Goal: Check status: Check status

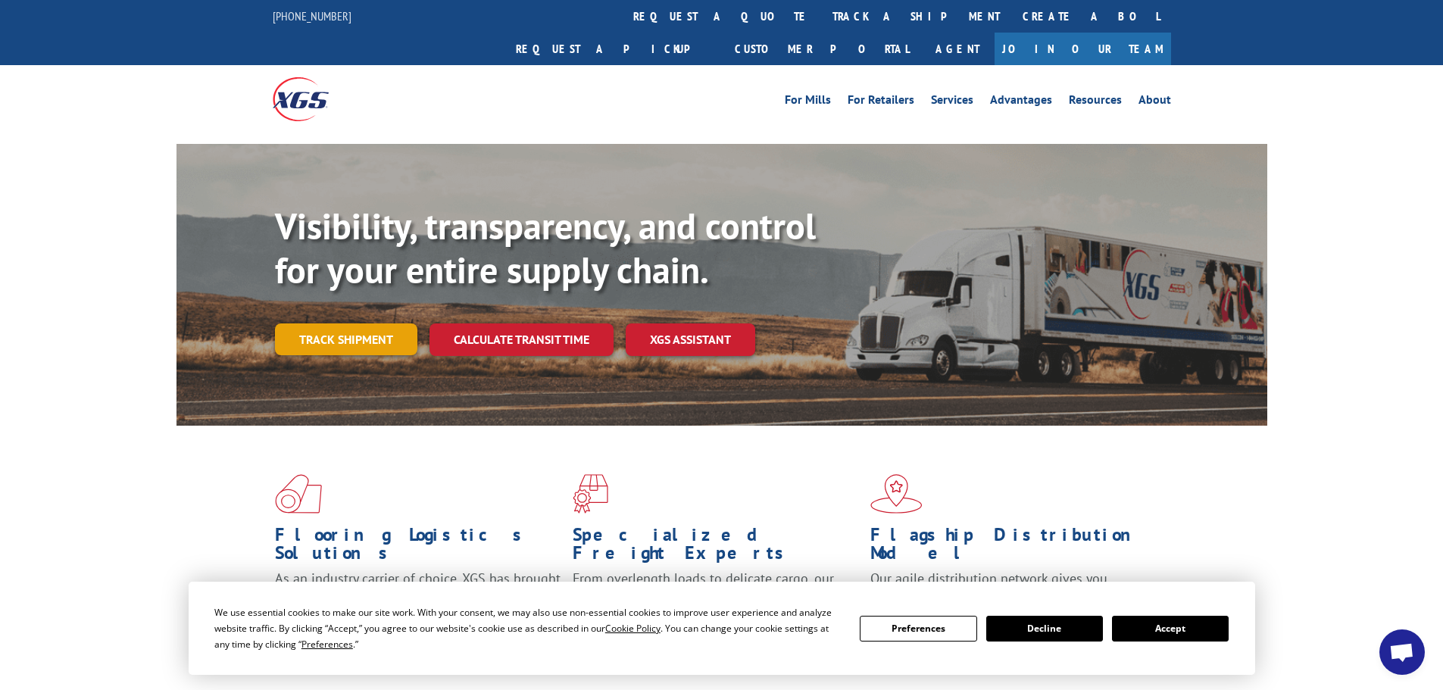
click at [345, 324] on link "Track shipment" at bounding box center [346, 340] width 142 height 32
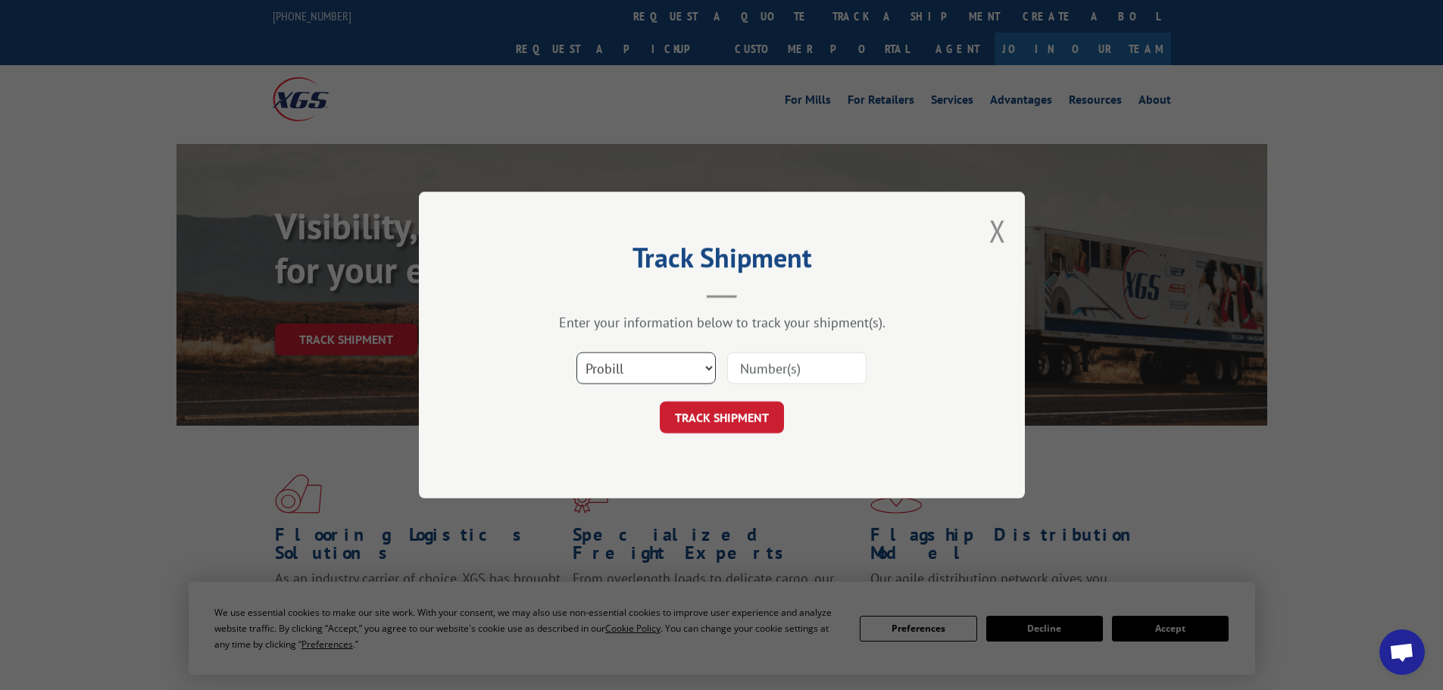
click at [697, 371] on select "Select category... Probill BOL PO" at bounding box center [646, 368] width 139 height 32
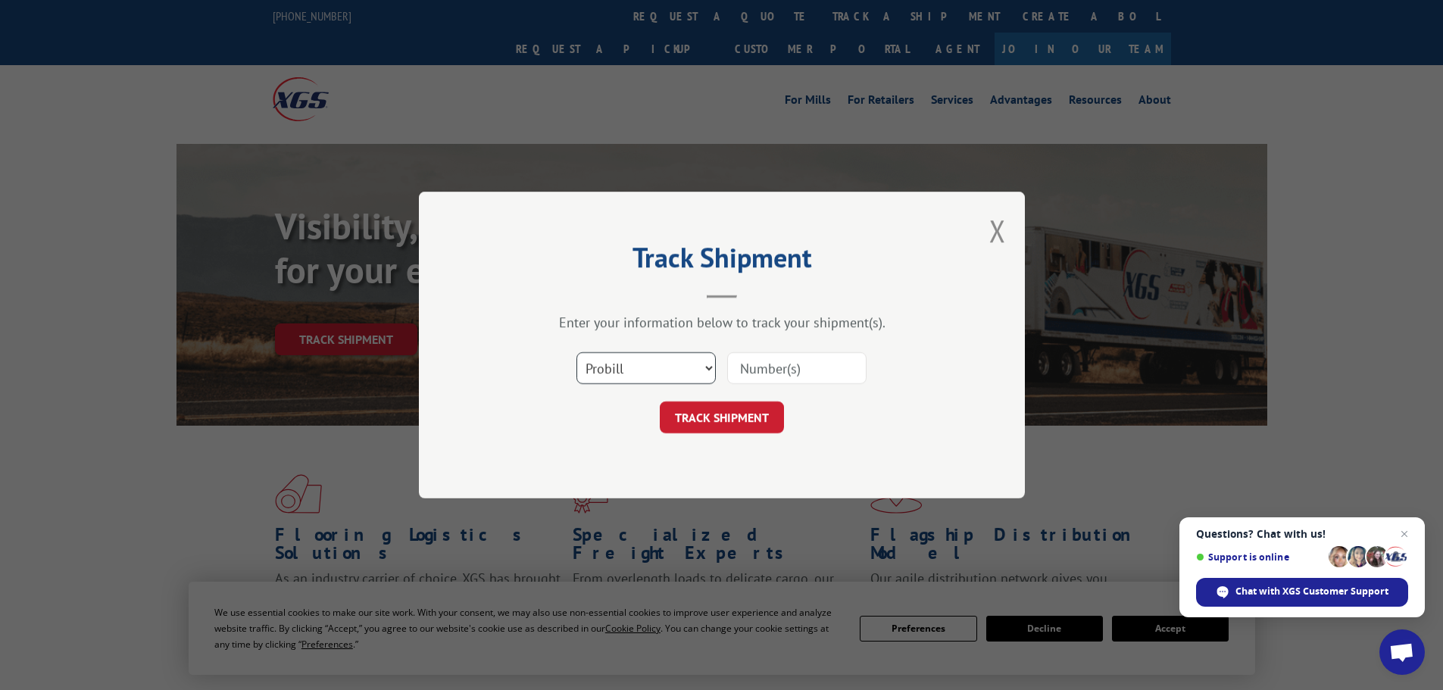
select select "bol"
click at [577, 352] on select "Select category... Probill BOL PO" at bounding box center [646, 368] width 139 height 32
click at [755, 370] on input at bounding box center [796, 368] width 139 height 32
paste input "0894489957"
type input "0894489957"
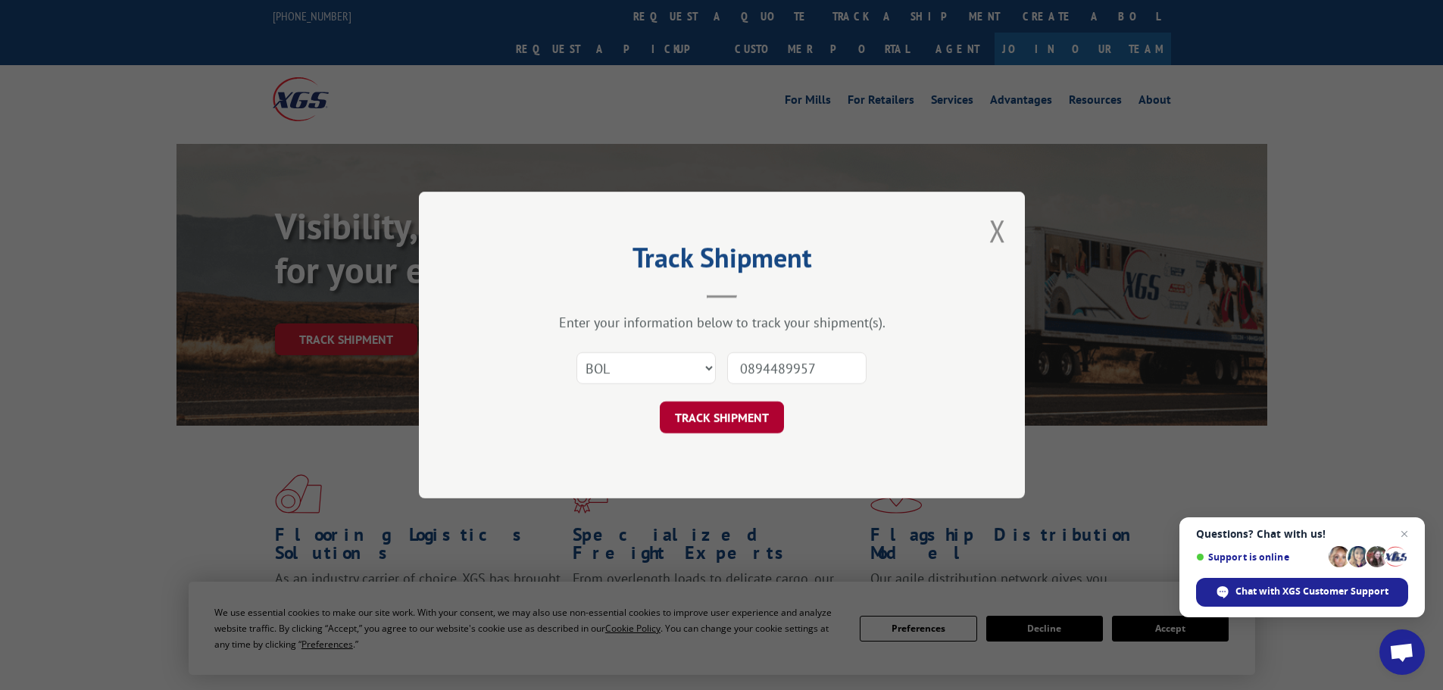
click at [725, 420] on button "TRACK SHIPMENT" at bounding box center [722, 418] width 124 height 32
